Goal: Information Seeking & Learning: Learn about a topic

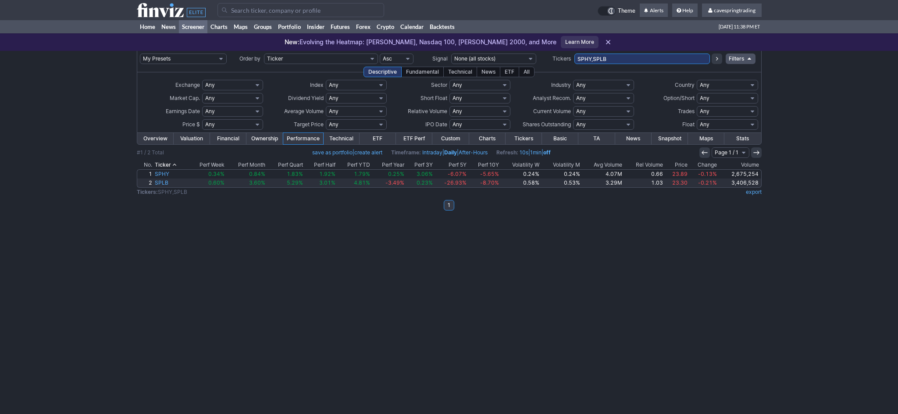
click at [616, 57] on input "SPHY,SPLB" at bounding box center [643, 59] width 136 height 11
type input "VRNA"
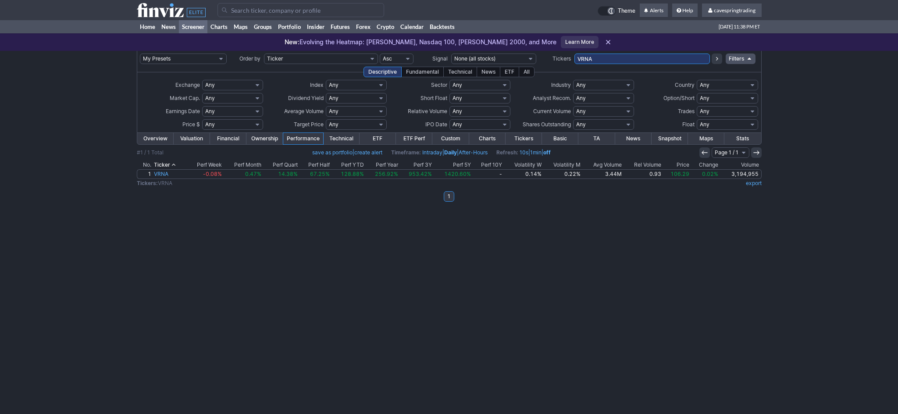
click at [171, 146] on tbody "Overview Valuation Financial Ownership Performance Technical ETF ETF Perf Custo…" at bounding box center [449, 171] width 625 height 79
click at [169, 143] on link "Overview" at bounding box center [155, 138] width 36 height 11
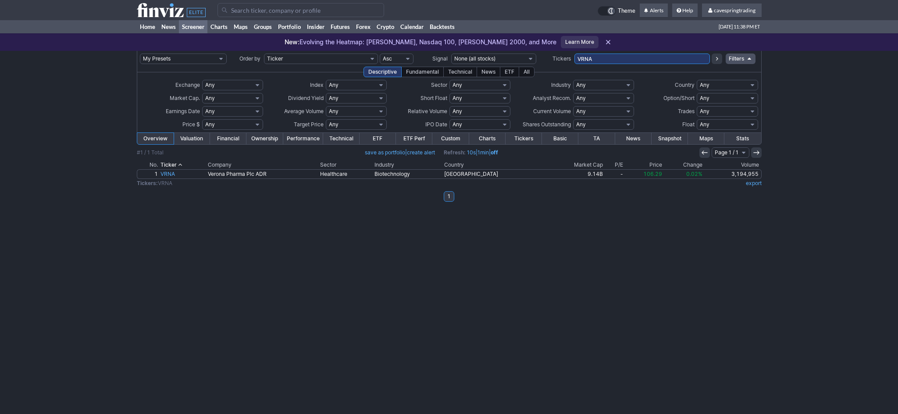
click at [604, 63] on input "VRNA" at bounding box center [643, 59] width 136 height 11
type input "ERIC,SKX,MLCO,EQNR,FOLD,CRGY,MAT,FLOW,WT,XRAY,SONY,OPGN,STM,HUN,GPK,STNE,TIGR,G…"
click at [720, 62] on icon at bounding box center [717, 58] width 7 height 7
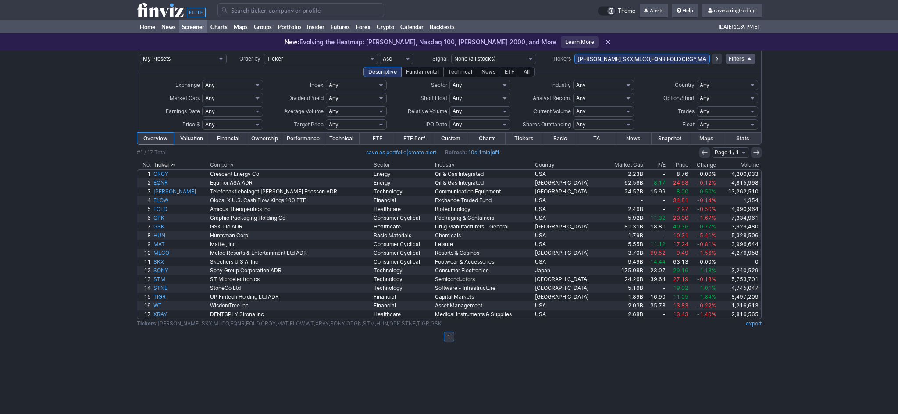
click at [539, 167] on th "Country" at bounding box center [569, 165] width 71 height 9
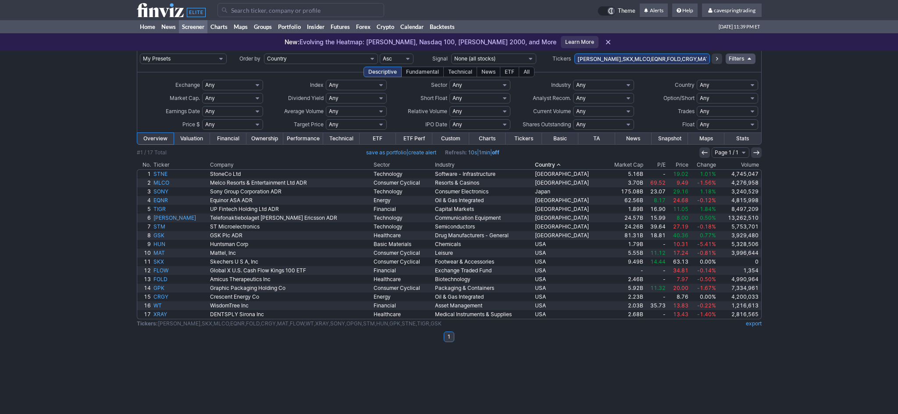
click at [648, 58] on input "ERIC,SKX,MLCO,EQNR,FOLD,CRGY,MAT,FLOW,WT,XRAY,SONY,OPGN,STM,HUN,GPK,STNE,TIGR,G…" at bounding box center [643, 59] width 136 height 11
click at [687, 60] on input "ERIC,SKX,MLCO,EQNR,FOLD,CRGY,MAT,FLOW,WT,XRAY,SONY,OPGN,STM,HUN,GPK,STNE,TIGR,G…" at bounding box center [643, 59] width 136 height 11
type input "ERIC,SKX,MLCO,EQNR,FOLD,CRGY,MAT,WT,XRAY,SONY,OPGN,STM,HUN,GPK,STNE,TIGR,GSK"
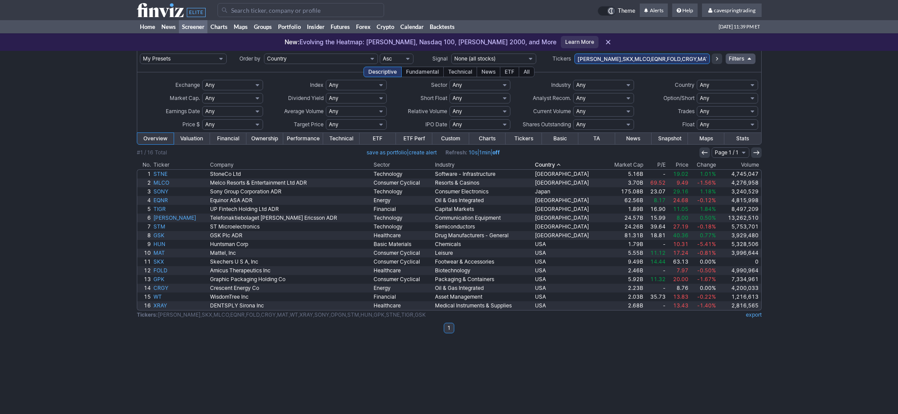
scroll to position [0, 21]
click at [654, 50] on div "New: Evolving the Heatmap: Dow Jones, Nasdaq 100, Russell 2000, and More Learn …" at bounding box center [449, 42] width 898 height 18
click at [650, 59] on input "[PERSON_NAME],SKX,MLCO,EQNR,FOLD,CRGY,MAT,WT,XRAY,SONY,OPGN,STM,HUN,GPK,STNE,TI…" at bounding box center [643, 59] width 136 height 11
click at [675, 166] on th "Price" at bounding box center [678, 165] width 23 height 9
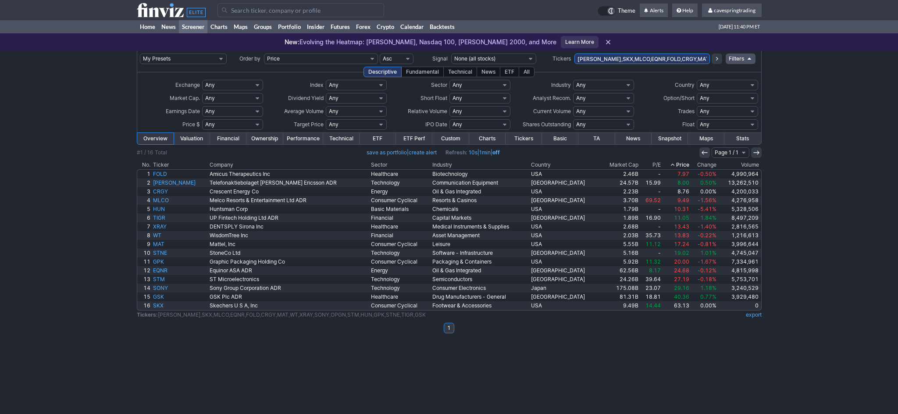
click at [626, 61] on input "[PERSON_NAME],SKX,MLCO,EQNR,FOLD,CRGY,MAT,WT,XRAY,SONY,OPGN,STM,HUN,GPK,STNE,TI…" at bounding box center [643, 59] width 136 height 11
type input "ERIC,MLCO,EQNR,FOLD,CRGY,MAT,WT,XRAY,SONY,OPGN,STM,HUN,GPK,STNE,TIGR,GSK"
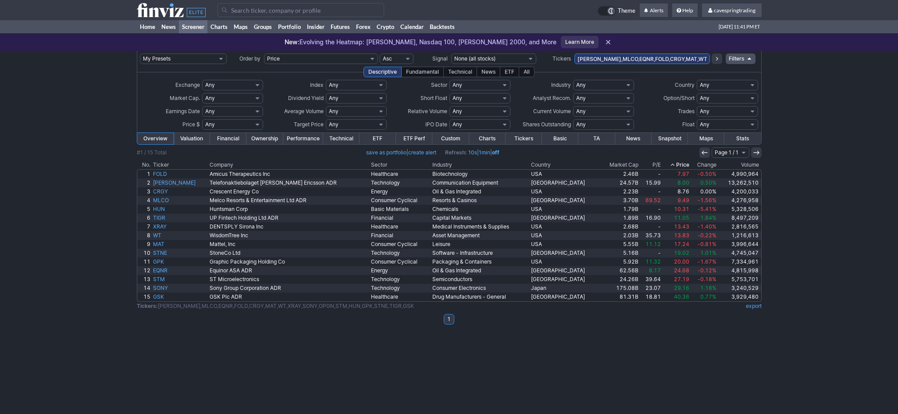
click at [693, 54] on input "ERIC,MLCO,EQNR,FOLD,CRGY,MAT,WT,XRAY,SONY,OPGN,STM,HUN,GPK,STNE,TIGR,GSK" at bounding box center [643, 59] width 136 height 11
click at [657, 54] on input "ERIC,MLCO,EQNR,FOLD,CRGY,MAT,WT,XRAY,SONY,OPGN,STM,HUN,GPK,STNE,TIGR,GSK" at bounding box center [643, 59] width 136 height 11
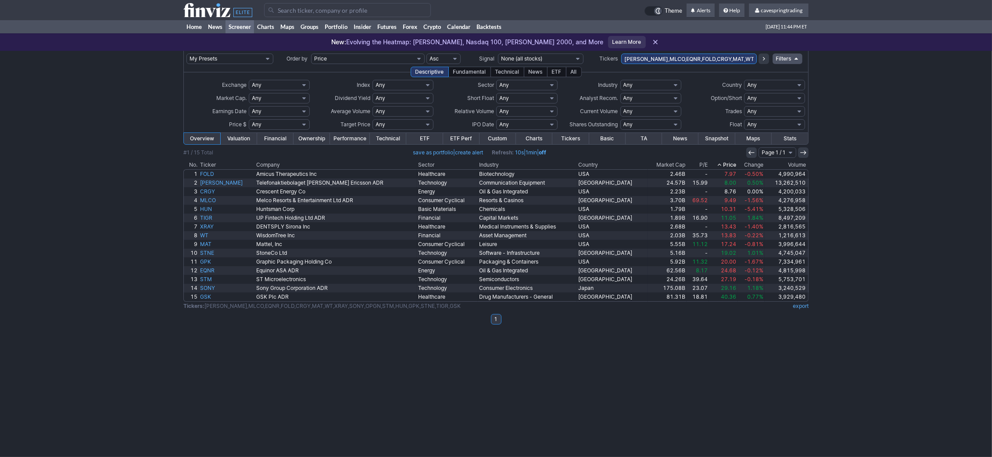
click at [699, 61] on input "ERIC,MLCO,EQNR,FOLD,CRGY,MAT,WT,XRAY,SONY,OPGN,STM,HUN,GPK,STNE,TIGR,GSK" at bounding box center [689, 59] width 136 height 11
paste input "SPXS,SPXL,SPLG,SPDN,SH,SPY,SPXU,SDS,SPYU,SCHX,SQQQ,TQQQ,PSQ,QQQ,QID,RWM,SRTY,TZ…"
type input "SPXS,SPXL,SPLG,SPDN,SH,SPY,SPXU,SDS,SPYU,SCHX,SQQQ,TQQQ,PSQ,QQQ,QID,RWM,SRTY,TZ…"
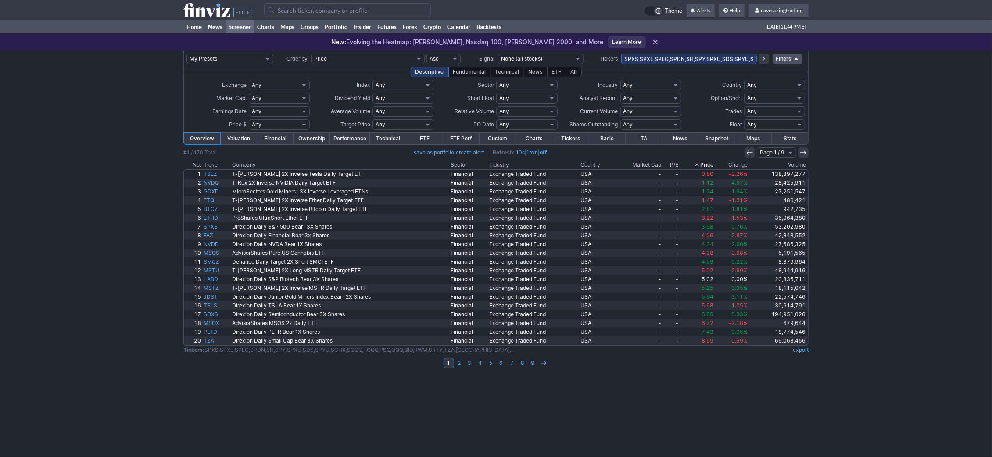
click at [350, 140] on link "Performance" at bounding box center [350, 138] width 40 height 11
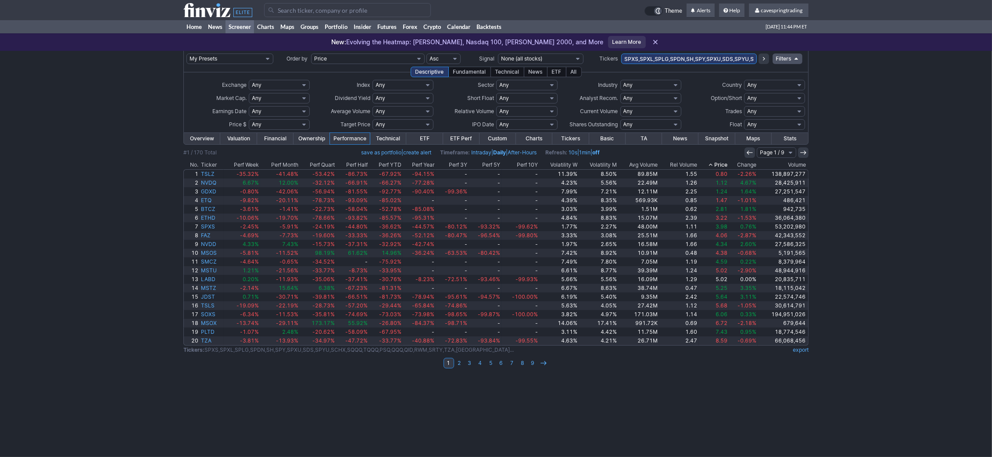
click at [654, 165] on th "Avg Volume" at bounding box center [638, 165] width 41 height 9
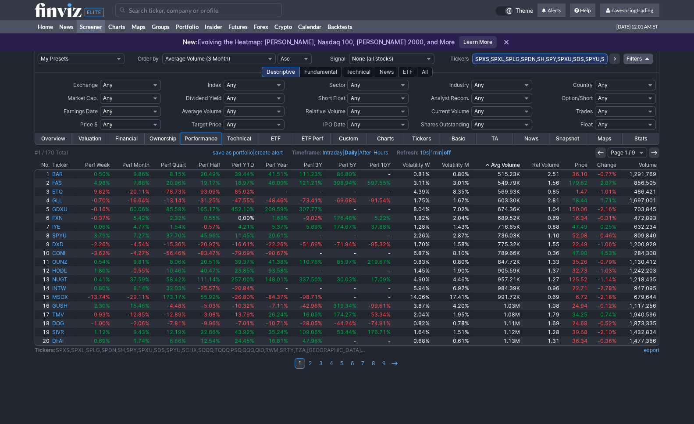
drag, startPoint x: 516, startPoint y: 106, endPoint x: 515, endPoint y: 75, distance: 31.2
click at [516, 105] on td "Any Under 50K Under 100K Under 500K Under 750K Under 1M Over 0 Over 50K Over 10…" at bounding box center [502, 111] width 62 height 13
click at [518, 59] on input "SPXS,SPXL,SPLG,SPDN,SH,SPY,SPXU,SDS,SPYU,SCHX,SQQQ,TQQQ,PSQ,QQQ,QID,RWM,SRTY,TZ…" at bounding box center [540, 59] width 136 height 11
paste input "PHYS,UGL,AGQ,SLV,PSLV,SIVR,JDST,GDXJ,DUST,NUGT,GDX,GDXD,GDXU,BITO,BITI,IBIT,FBT…"
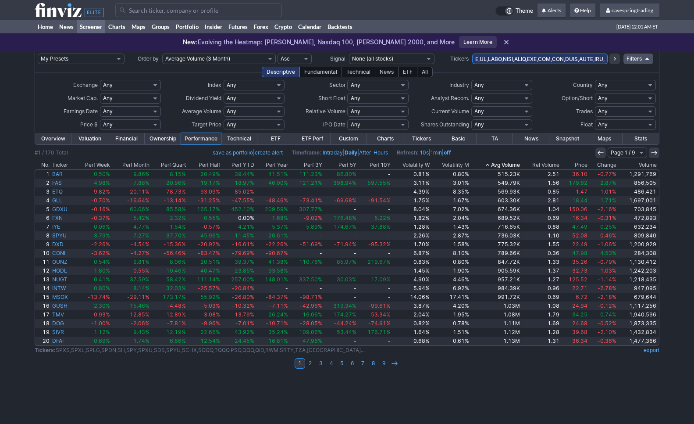
type input "SPXS,SPXL,SPLG,SPDN,SH,SPY,SPXU,SDS,SPYU,SCHX,SQQQ,TQQQ,PSQ,QQQ,QID,RWM,SRTY,TZ…"
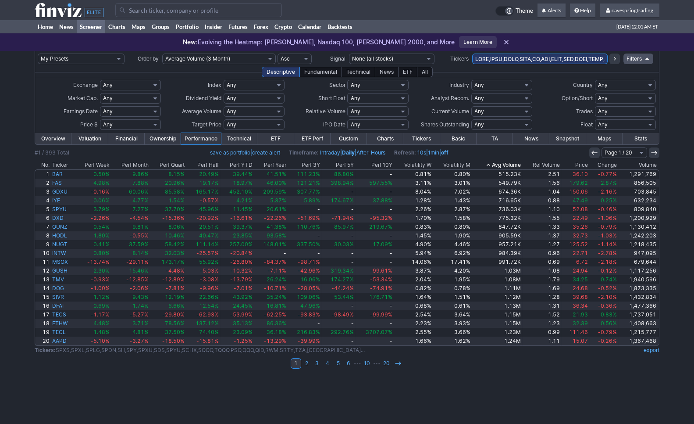
click at [578, 63] on input "text" at bounding box center [540, 59] width 136 height 11
paste input "VXX,UVXY,SVXY,SVIX,UVIX,TLT,TMF,TMV,SCHZ,AGG,AAAU,GLD,IAU,SGOL,GLDM,IAUM,PHYS,U…"
type input "SPXS,SPXL,SPLG,SPDN,SH,SPY,SPXU,SDS,SPYU,SCHX,SQQQ,TQQQ,PSQ,QQQ,QID,RWM,SRTY,TZ…"
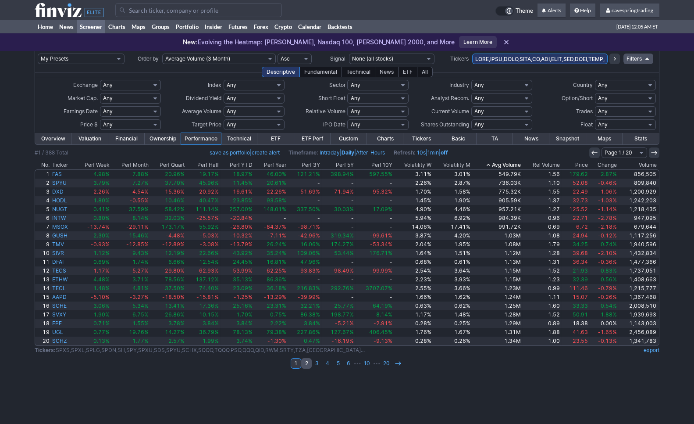
click at [304, 365] on link "2" at bounding box center [306, 363] width 11 height 11
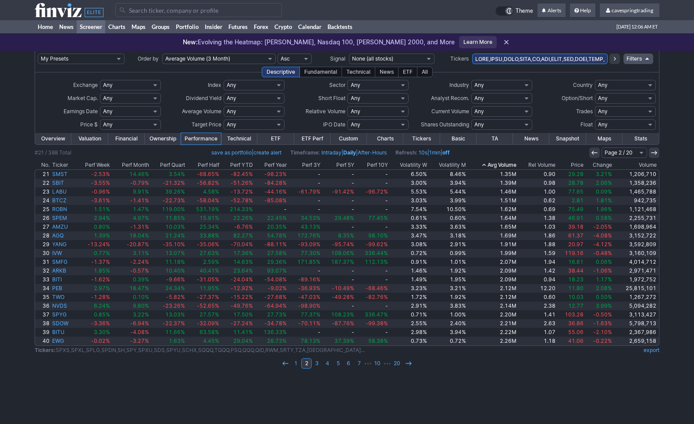
click at [520, 59] on input "text" at bounding box center [540, 59] width 136 height 11
type input "VXX,UVXY,SVXY,SVIX,UVIX"
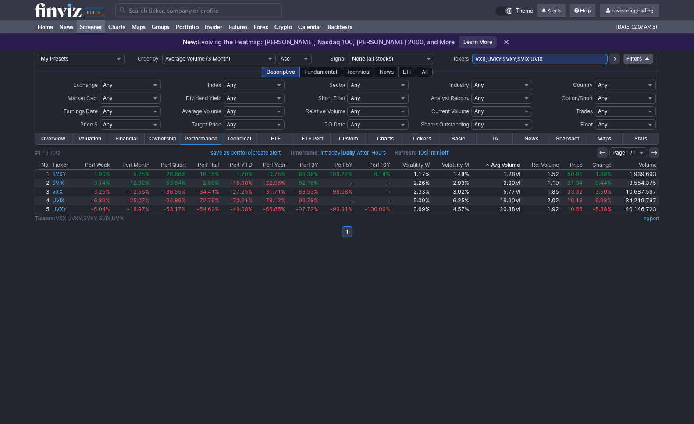
click at [518, 56] on input "VXX,UVXY,SVXY,SVIX,UVIX" at bounding box center [540, 59] width 136 height 11
type input "tmf,tmv"
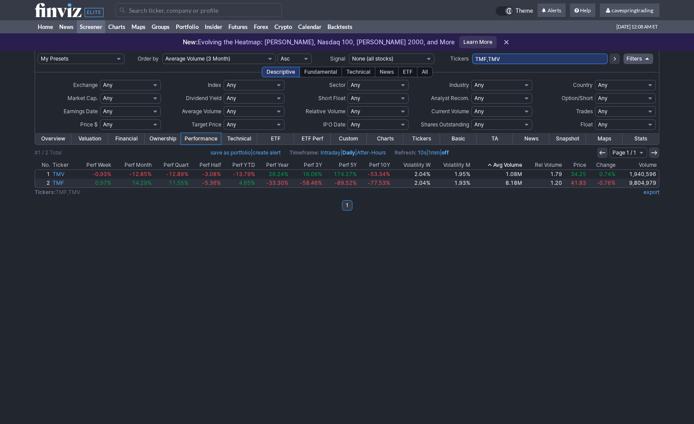
drag, startPoint x: 500, startPoint y: 57, endPoint x: 506, endPoint y: 58, distance: 6.4
click at [506, 58] on input "TMF,TMV" at bounding box center [540, 59] width 136 height 11
type input "phys"
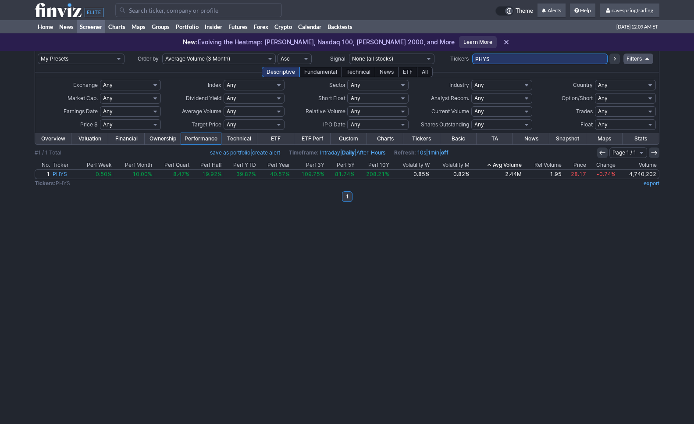
drag, startPoint x: 515, startPoint y: 55, endPoint x: 318, endPoint y: 42, distance: 198.3
click at [472, 54] on input "PHYS" at bounding box center [540, 59] width 136 height 11
type input "agq,zsl"
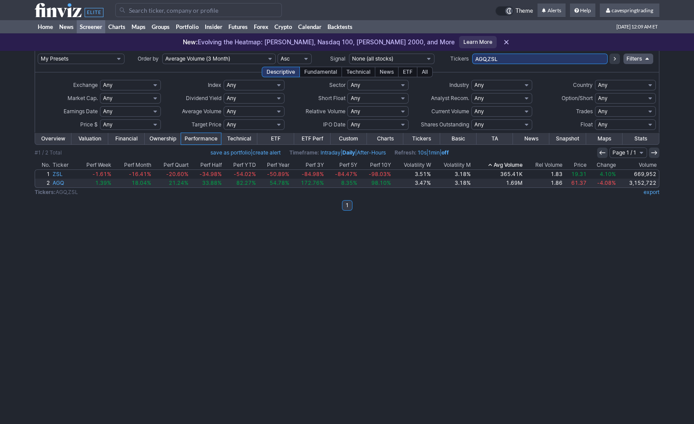
click at [501, 58] on input "AGQ,ZSL" at bounding box center [540, 59] width 136 height 11
type input "jdst,gdxj"
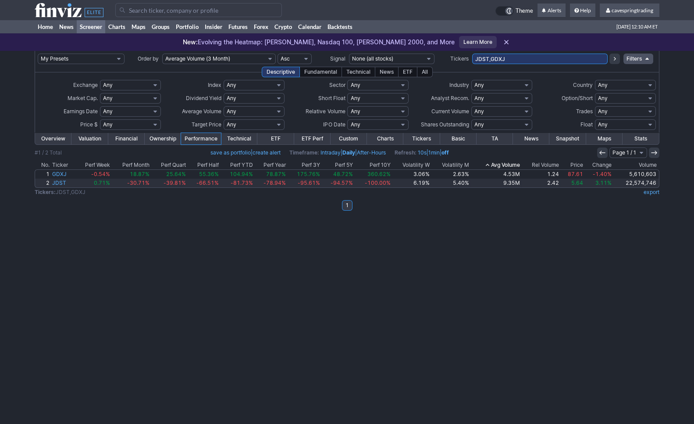
drag, startPoint x: 545, startPoint y: 56, endPoint x: 177, endPoint y: 39, distance: 368.8
click at [472, 54] on input "JDST,GDXJ" at bounding box center [540, 59] width 136 height 11
type input "ibit,fbtc,arkb,hodl"
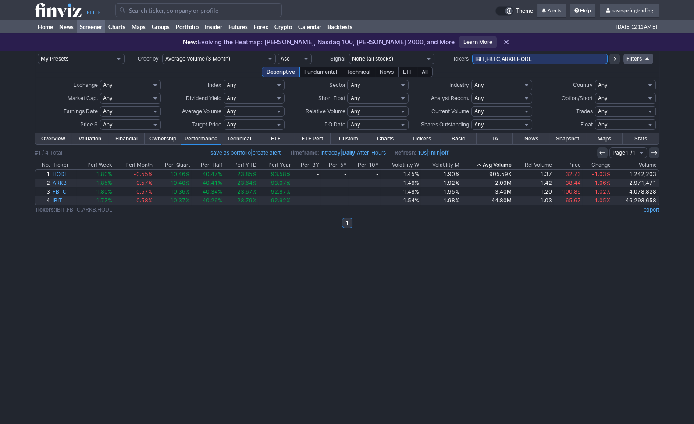
drag, startPoint x: 559, startPoint y: 60, endPoint x: 215, endPoint y: 53, distance: 344.0
click at [472, 54] on input "IBIT,FBTC,ARKB,HODL" at bounding box center [540, 59] width 136 height 11
type input "bitu"
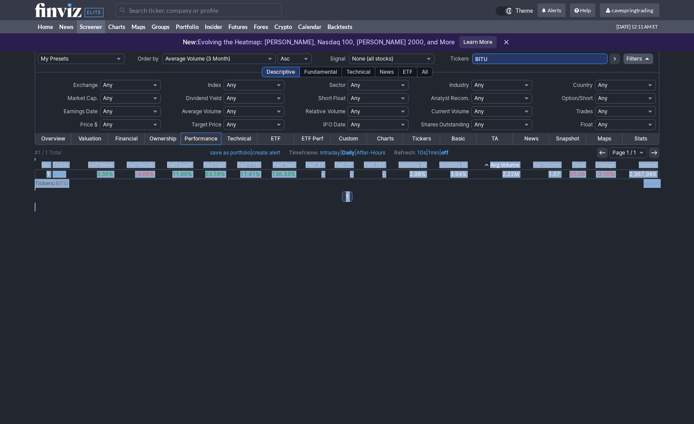
click at [379, 221] on div "My Presets -Save Screen -Edit Screens s: RATIO USE s: RATIO s: stock screen s: …" at bounding box center [347, 237] width 694 height 373
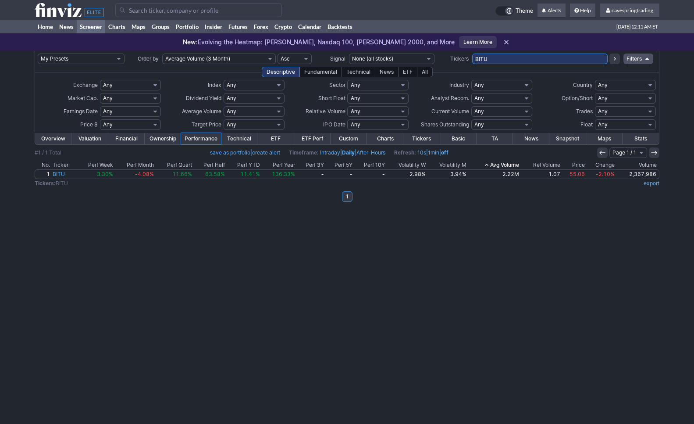
click at [497, 61] on input "BITU" at bounding box center [540, 59] width 136 height 11
type input "sco,uco,ung,kold,boil"
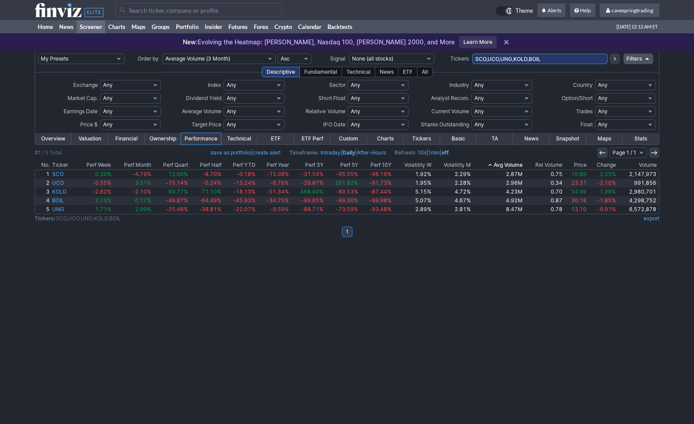
click at [557, 64] on input "SCO,UCO,UNG,KOLD,BOIL" at bounding box center [540, 59] width 136 height 11
type input "xrt,hyg"
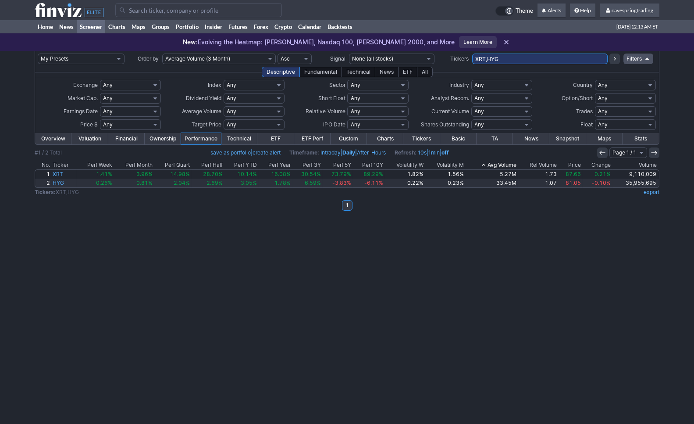
click at [500, 50] on div "New: Evolving the Heatmap: [PERSON_NAME], Nasdaq 100, [PERSON_NAME] 2000, and M…" at bounding box center [347, 42] width 694 height 18
click at [505, 56] on td "XRT,HYG" at bounding box center [540, 59] width 136 height 16
click at [507, 58] on input "XRT,HYG" at bounding box center [540, 59] width 136 height 11
type input "msos,msox"
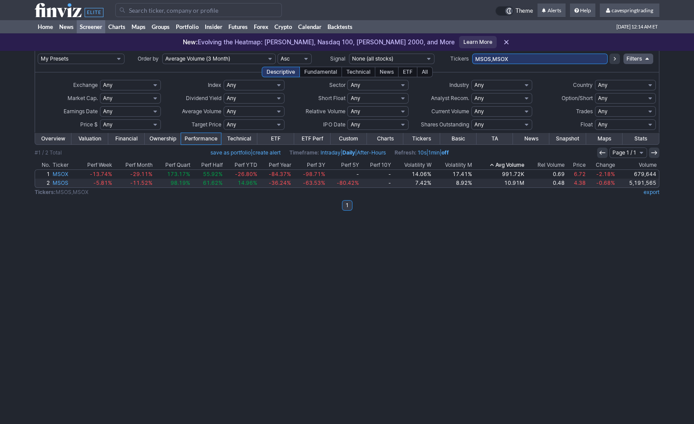
click at [524, 56] on input "MSOS,MSOX" at bounding box center [540, 59] width 136 height 11
type input "meta,msft"
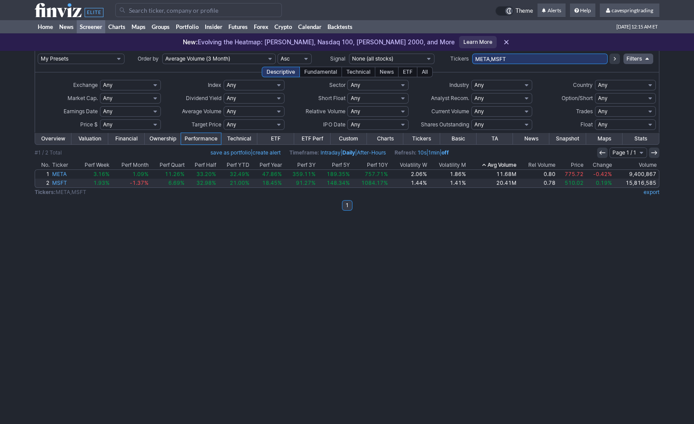
drag, startPoint x: 524, startPoint y: 59, endPoint x: 227, endPoint y: 43, distance: 297.8
click at [472, 54] on input "META,MSFT" at bounding box center [540, 59] width 136 height 11
type input "robn,hood"
drag, startPoint x: 510, startPoint y: 51, endPoint x: 516, endPoint y: 54, distance: 6.7
click at [509, 54] on td "ROBN,HOOD" at bounding box center [540, 59] width 136 height 16
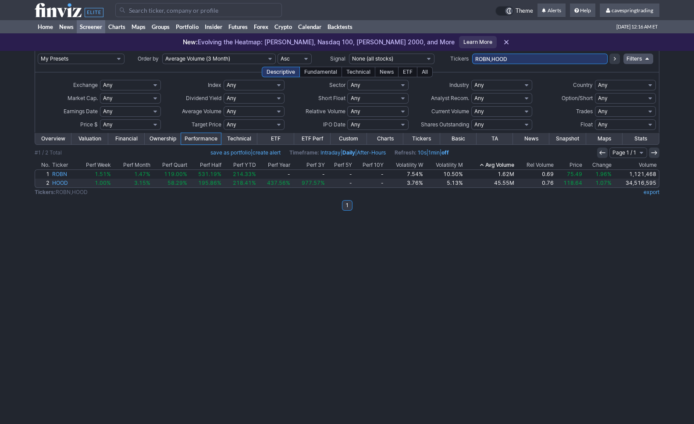
drag, startPoint x: 520, startPoint y: 54, endPoint x: 403, endPoint y: 45, distance: 117.1
click at [403, 45] on body "× OK Cancel" at bounding box center [347, 212] width 694 height 424
paste input "SPXS,SPXL,SPLG,SPDN,SH,SPY,SPXU,SDS,SCHX,SQQQ,TQQQ,PSQ,QQQ,QID,RWM,SRTY,TZA,TNA…"
type input "ROBSPXS,SPXL,SPLG,SPDN,SH,SPY,SPXU,SDS,SCHX,SQQQ,TQQQ,PSQ,QQQ,QID,RWM,SRTY,TZA,…"
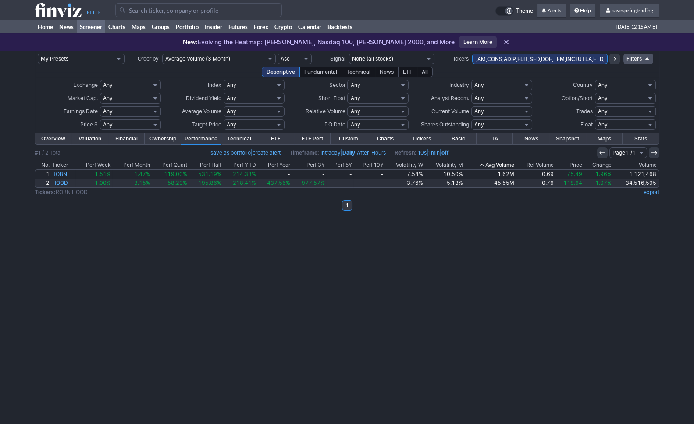
click at [615, 61] on icon at bounding box center [614, 58] width 7 height 7
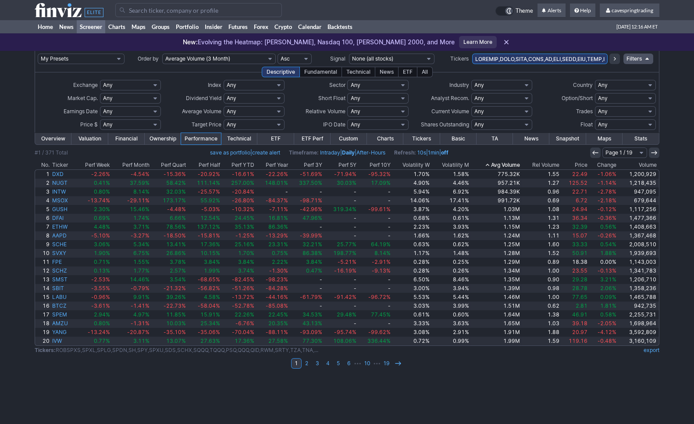
click at [541, 63] on input "text" at bounding box center [540, 59] width 136 height 11
type input "unh,unhg,hims,himz,conl,coin,"
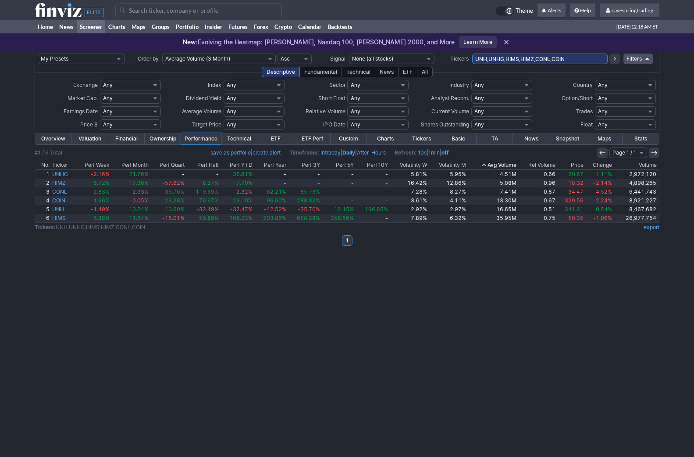
click at [531, 59] on input "UNH,UNHG,HIMS,HIMZ,CONL,COIN" at bounding box center [540, 59] width 136 height 11
type input "ggll"
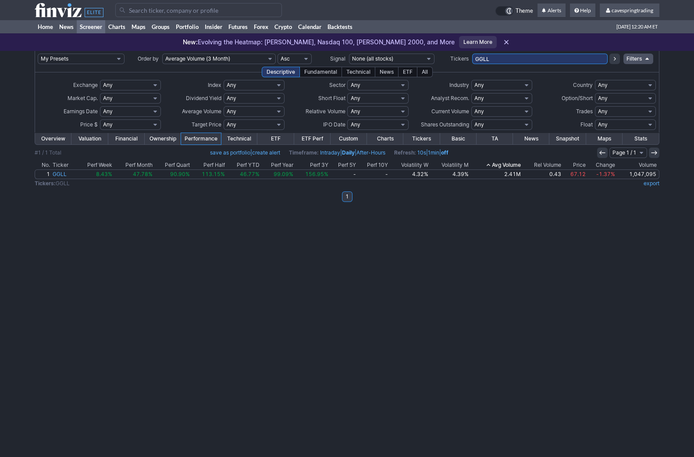
drag, startPoint x: 521, startPoint y: 58, endPoint x: 234, endPoint y: 37, distance: 287.6
click at [472, 54] on input "GGLL" at bounding box center [540, 59] width 136 height 11
type input "smcx,[PERSON_NAME],smcz,smst,mstz"
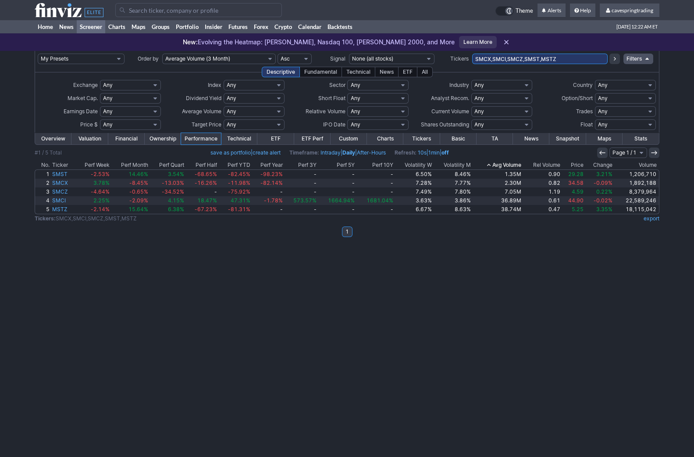
click at [550, 58] on input "SMCX,SMCI,SMCZ,SMST,MSTZ" at bounding box center [540, 59] width 136 height 11
type input "yang,yinn"
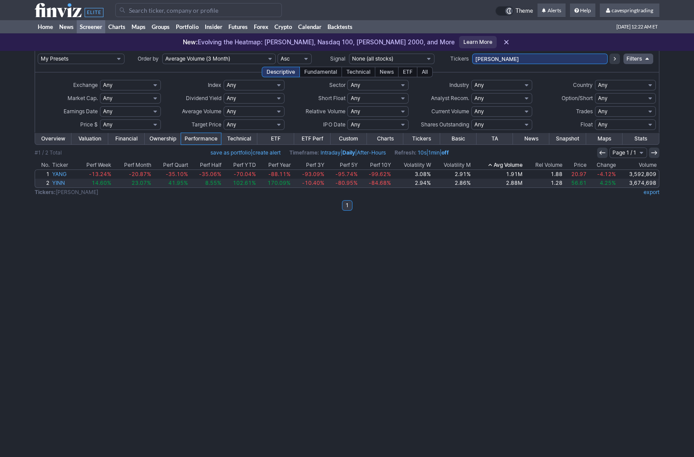
click at [574, 60] on input "YANG,YINN" at bounding box center [540, 59] width 136 height 11
type input "schv,iwd"
